Goal: Transaction & Acquisition: Purchase product/service

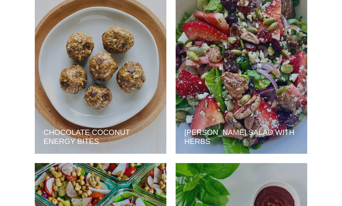
scroll to position [1135, 0]
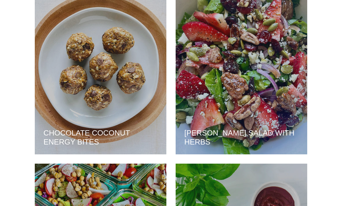
click at [72, 106] on div "CHOCOLATE COCONUT ENERGY BITES" at bounding box center [101, 66] width 116 height 161
click at [64, 139] on h2 "CHOCOLATE COCONUT ENERGY BITES" at bounding box center [100, 137] width 114 height 18
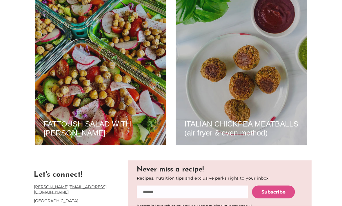
scroll to position [1329, 0]
click at [63, 119] on h2 "FATTOUSH SALAD WITH ROASTED CHICKPEAS" at bounding box center [100, 128] width 114 height 18
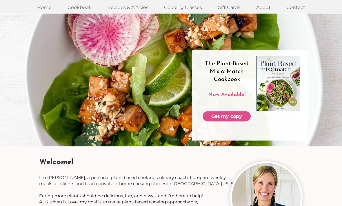
scroll to position [0, 0]
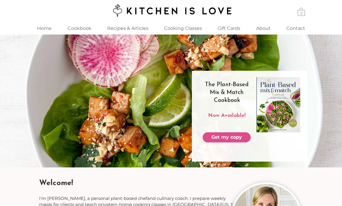
click at [133, 30] on p "Recipes & Articles" at bounding box center [127, 28] width 47 height 12
click at [125, 26] on p "Recipes & Articles" at bounding box center [127, 28] width 47 height 12
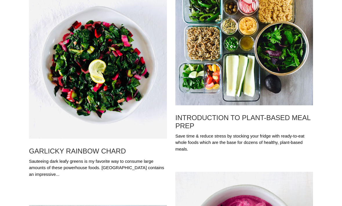
scroll to position [3496, 0]
click at [266, 117] on h2 "INTRODUCTION TO PLANT-BASED MEAL PREP" at bounding box center [244, 122] width 138 height 16
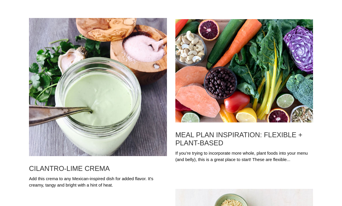
scroll to position [1609, 0]
click at [240, 137] on h2 "MEAL PLAN INSPIRATION: FLEXIBLE + PLANT-BASED" at bounding box center [244, 139] width 138 height 16
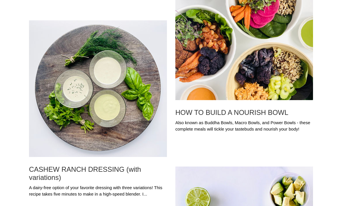
scroll to position [2026, 0]
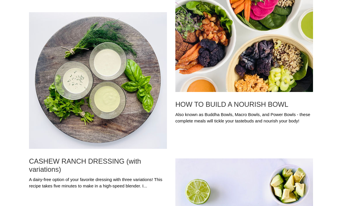
click at [276, 105] on h2 "HOW TO BUILD A NOURISH BOWL" at bounding box center [244, 105] width 138 height 8
click at [243, 101] on h2 "HOW TO BUILD A NOURISH BOWL" at bounding box center [244, 105] width 138 height 8
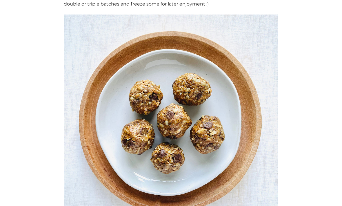
scroll to position [115, 0]
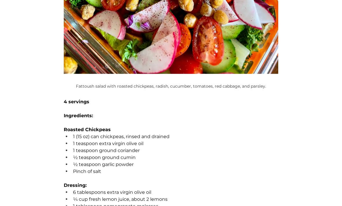
scroll to position [329, 0]
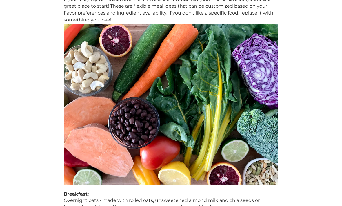
scroll to position [102, 0]
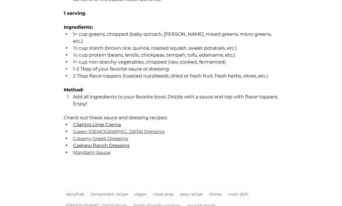
scroll to position [427, 0]
click at [99, 150] on span "Mandarin Sauce" at bounding box center [91, 152] width 37 height 6
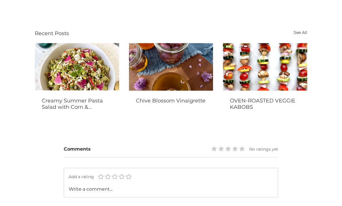
scroll to position [868, 0]
click at [174, 90] on img "Chive Blossoms on a wood cutting board and in jars with a hand holding a spoon …" at bounding box center [171, 67] width 84 height 48
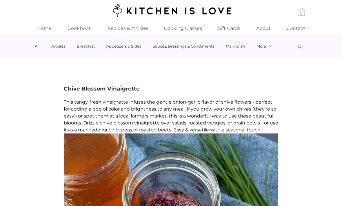
click at [82, 26] on p "Cookbook" at bounding box center [80, 28] width 30 height 12
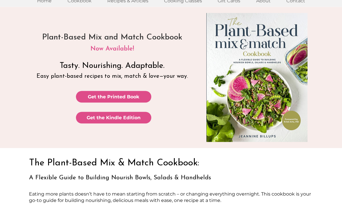
scroll to position [28, 0]
click at [114, 94] on span "Get the Printed Book" at bounding box center [114, 96] width 52 height 6
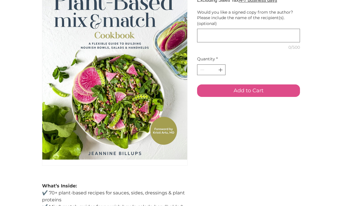
scroll to position [70, 0]
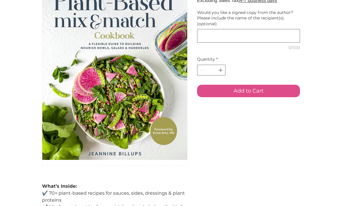
click at [256, 97] on button "Add to Cart" at bounding box center [248, 91] width 103 height 12
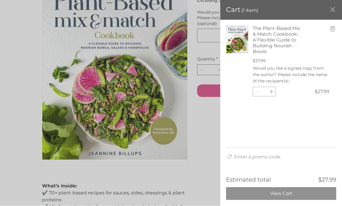
click at [287, 191] on span "View Cart" at bounding box center [281, 194] width 22 height 6
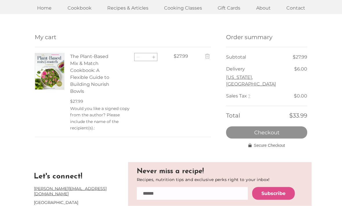
scroll to position [21, 0]
